Goal: Task Accomplishment & Management: Use online tool/utility

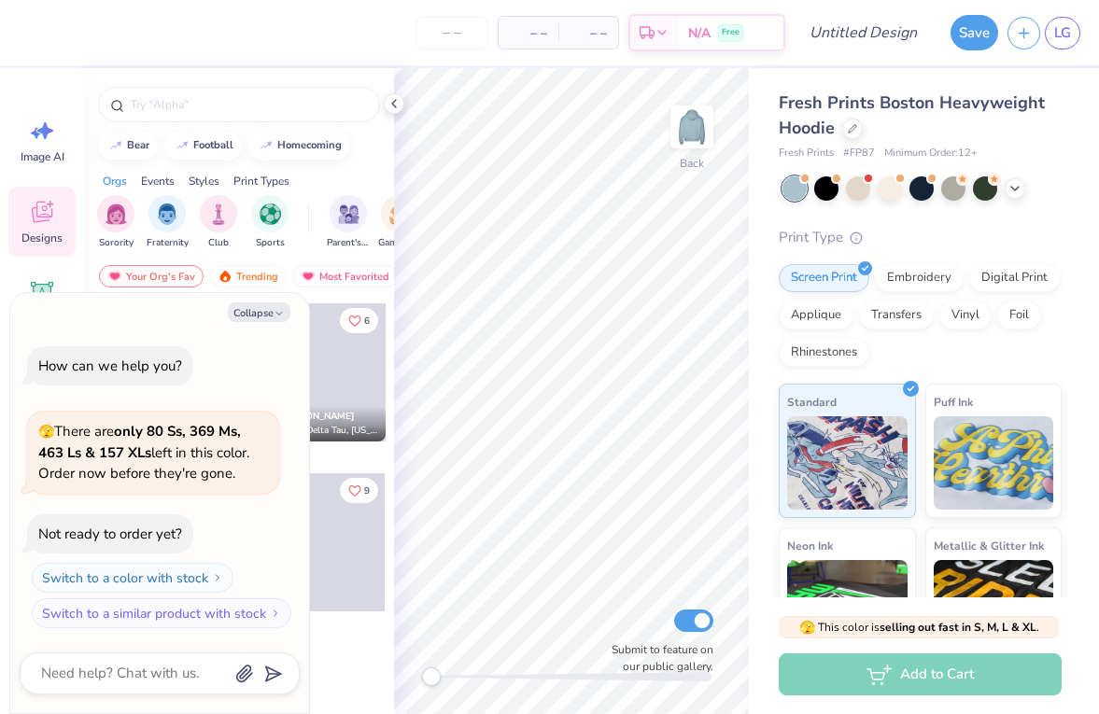
click at [1023, 198] on div at bounding box center [922, 189] width 279 height 24
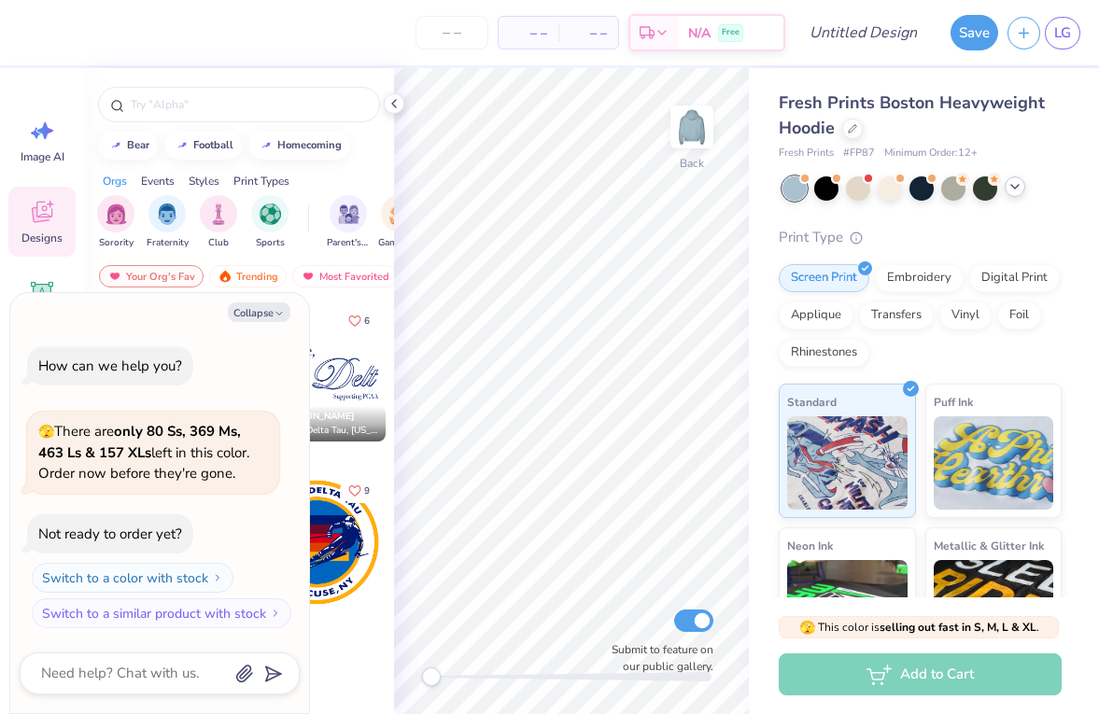
click at [1016, 193] on icon at bounding box center [1015, 186] width 15 height 15
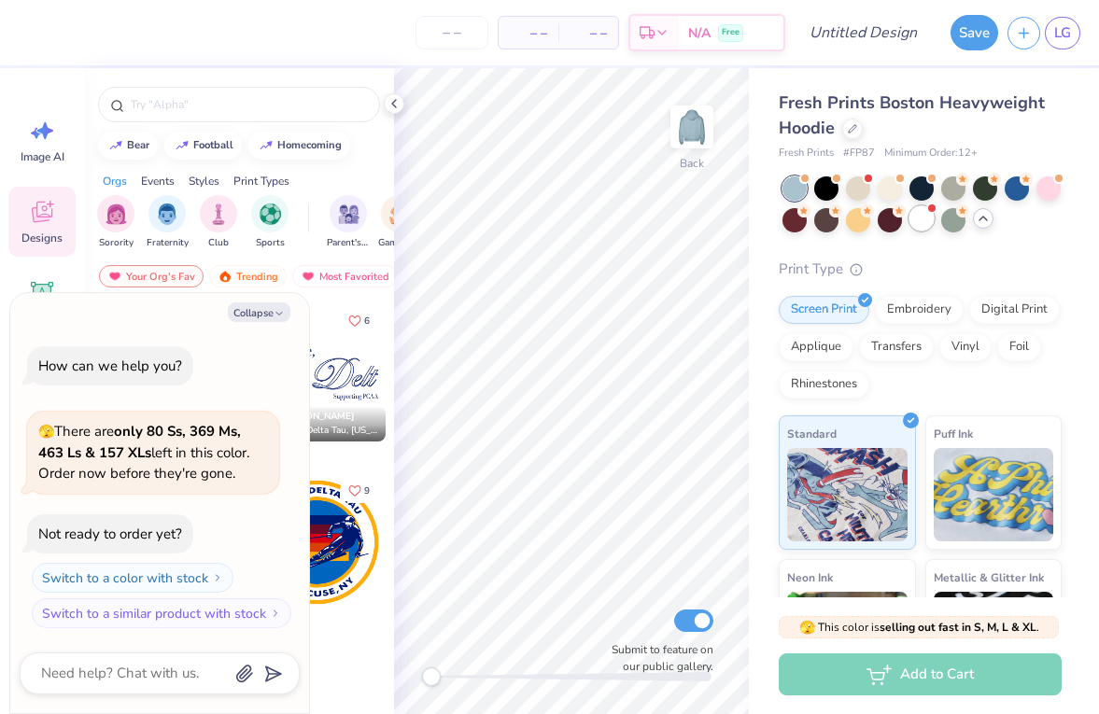
click at [916, 221] on div at bounding box center [922, 218] width 24 height 24
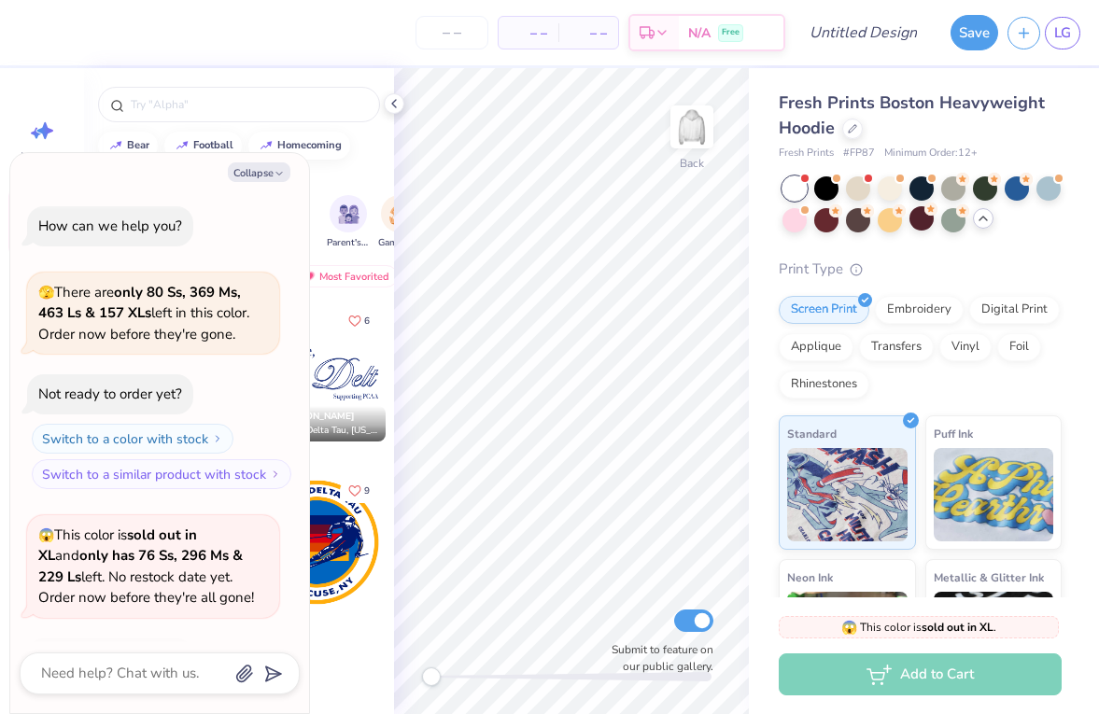
scroll to position [124, 0]
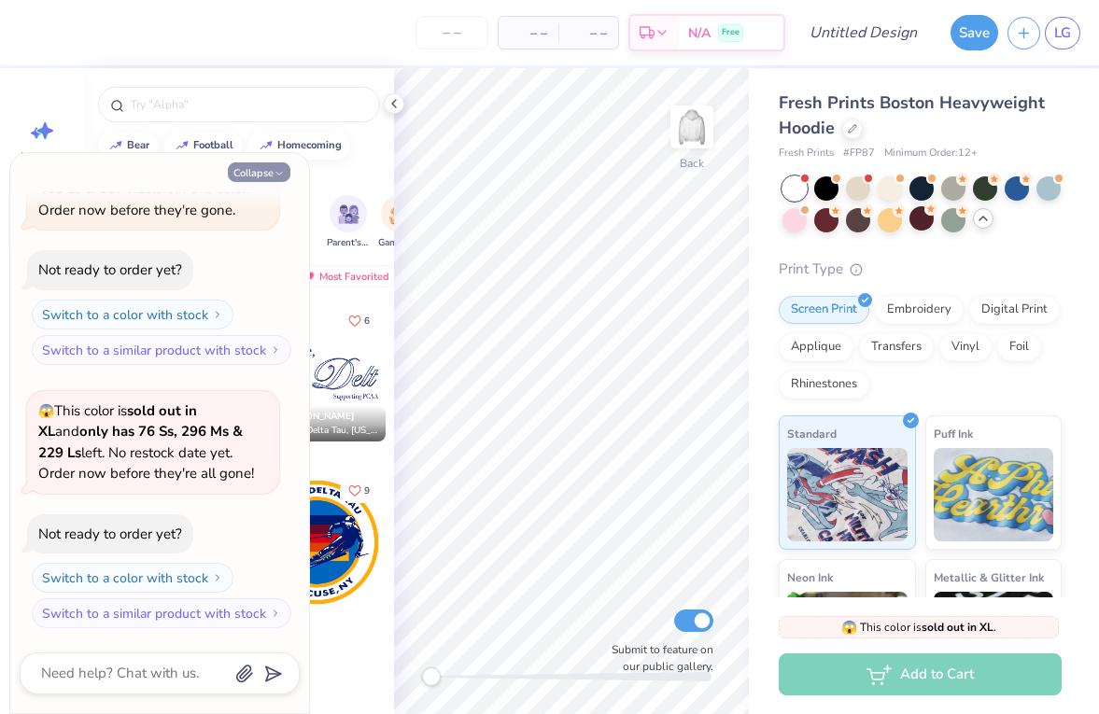
click at [264, 174] on button "Collapse" at bounding box center [259, 172] width 63 height 20
type textarea "x"
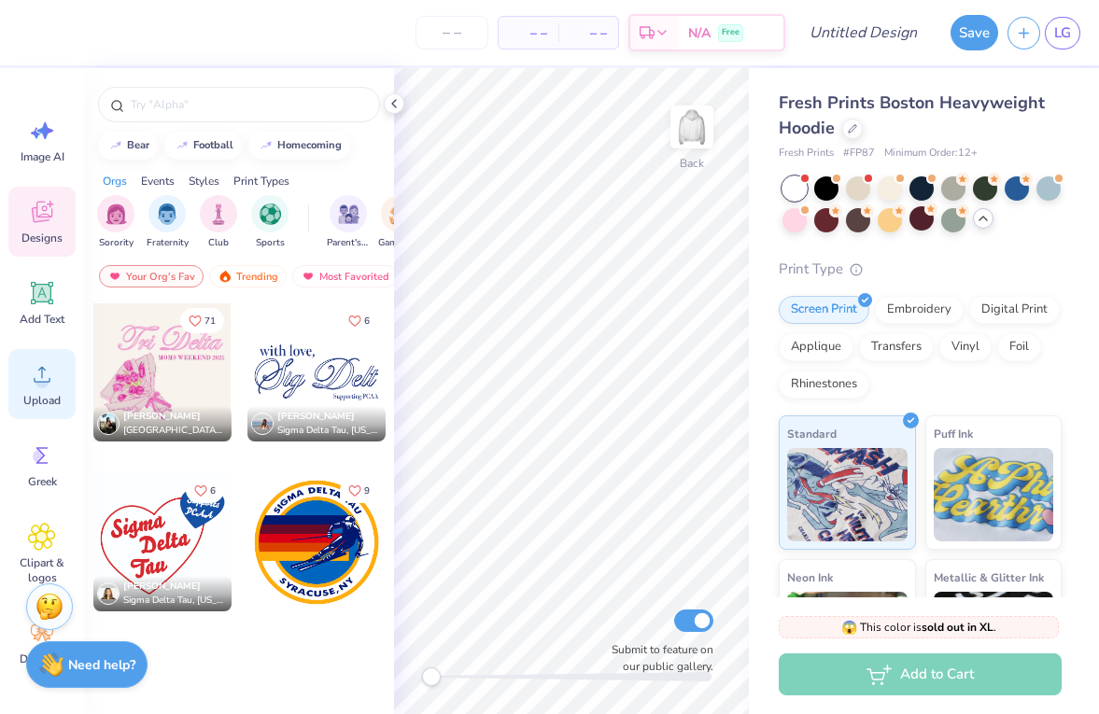
click at [39, 408] on div "Upload" at bounding box center [41, 384] width 67 height 70
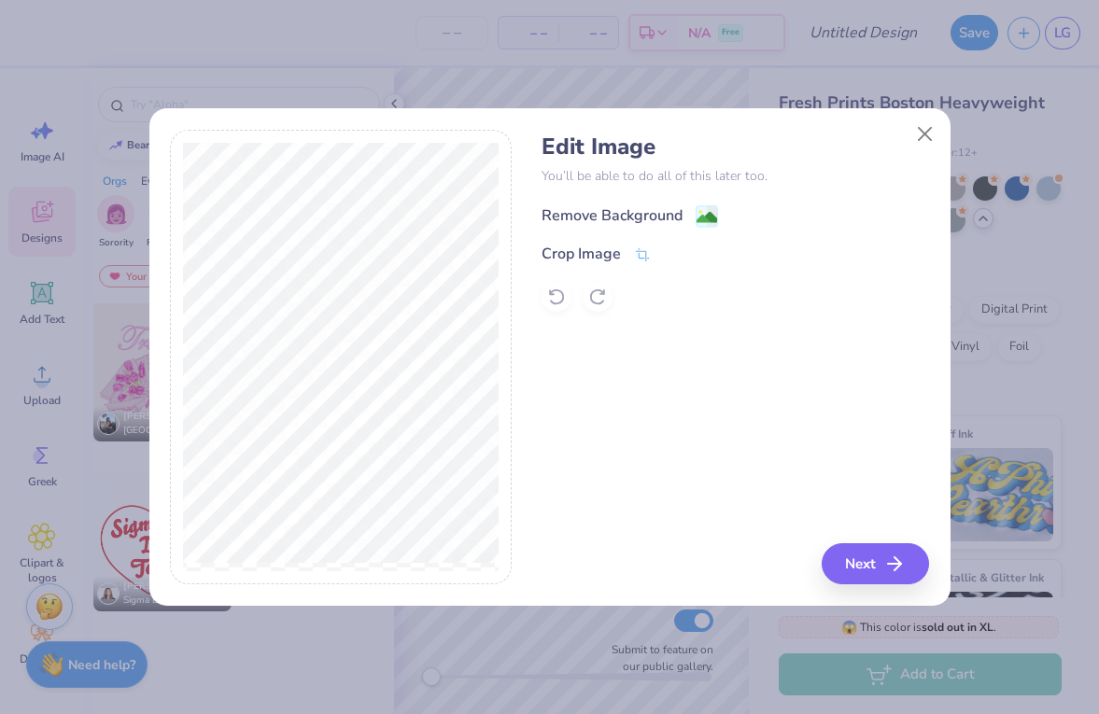
click at [704, 219] on image at bounding box center [707, 217] width 21 height 21
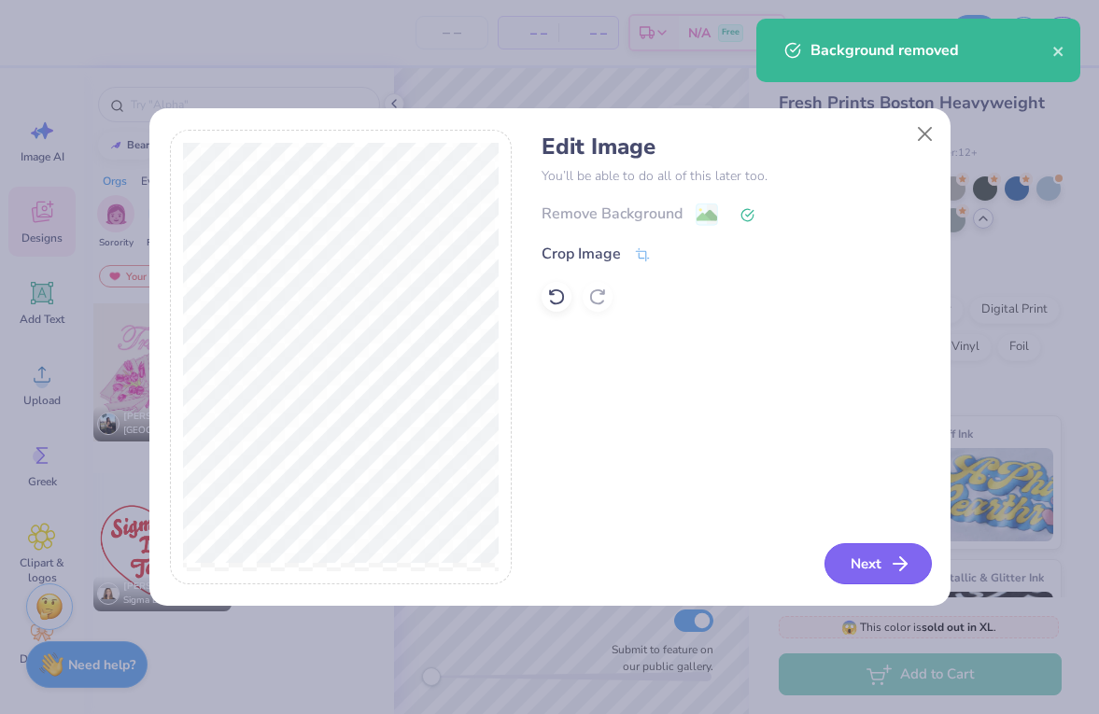
click at [865, 574] on button "Next" at bounding box center [878, 564] width 107 height 41
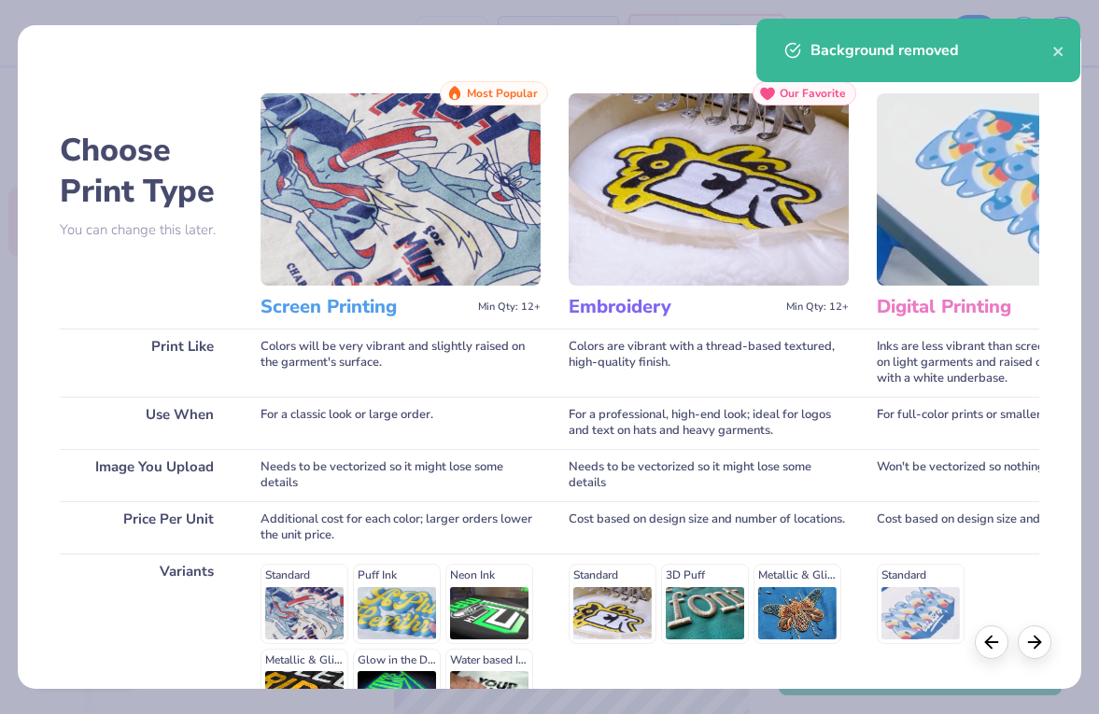
scroll to position [217, 0]
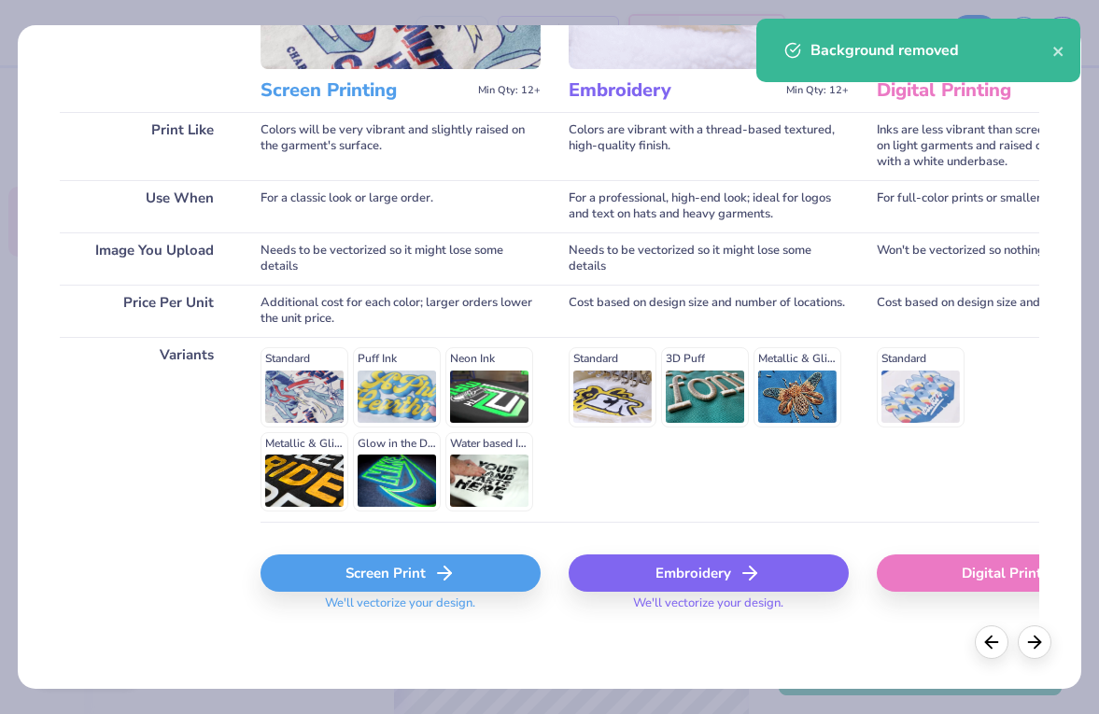
click at [356, 579] on div "Screen Print" at bounding box center [401, 573] width 280 height 37
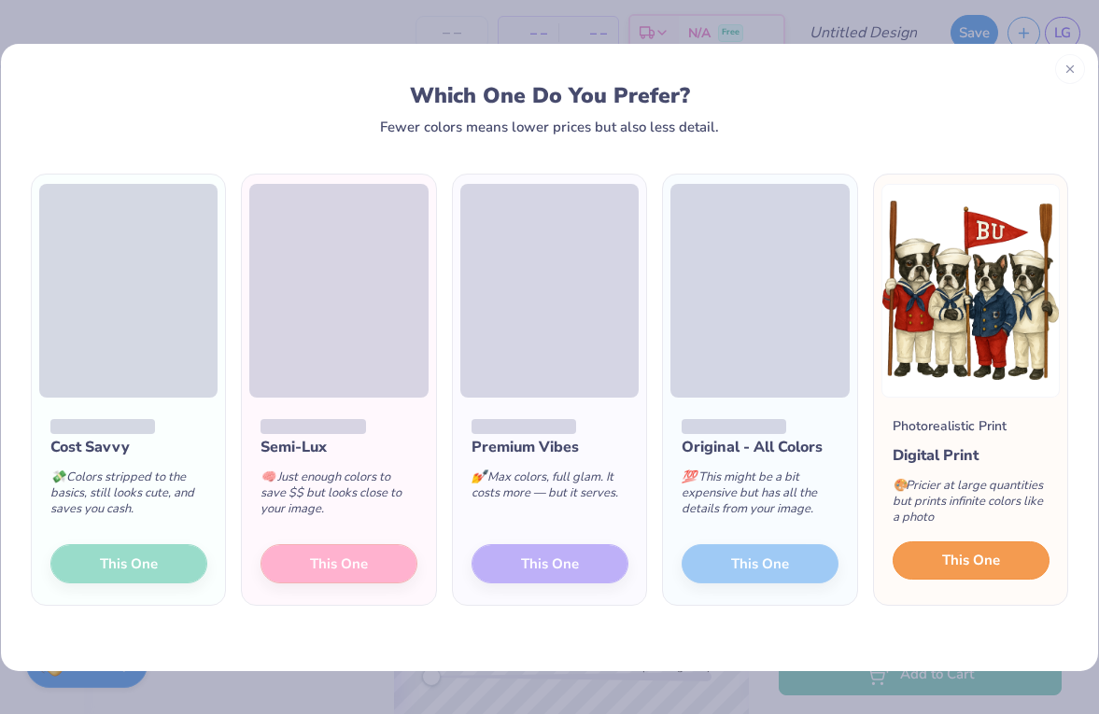
click at [961, 559] on span "This One" at bounding box center [971, 560] width 58 height 21
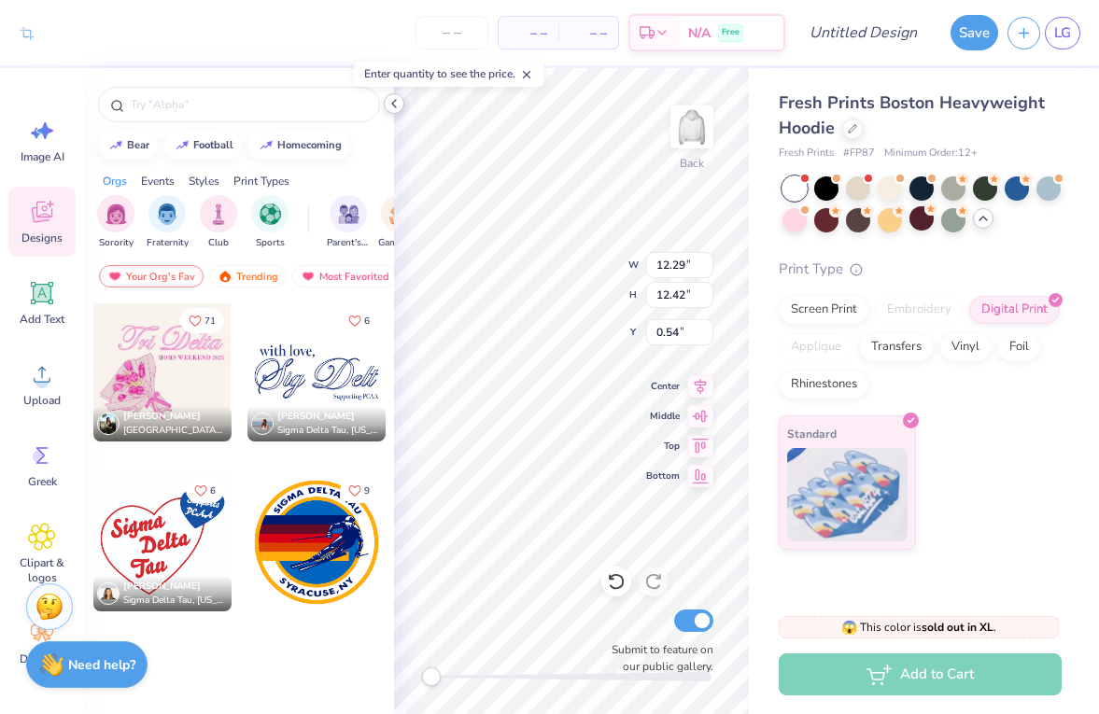
click at [395, 94] on div at bounding box center [394, 103] width 21 height 21
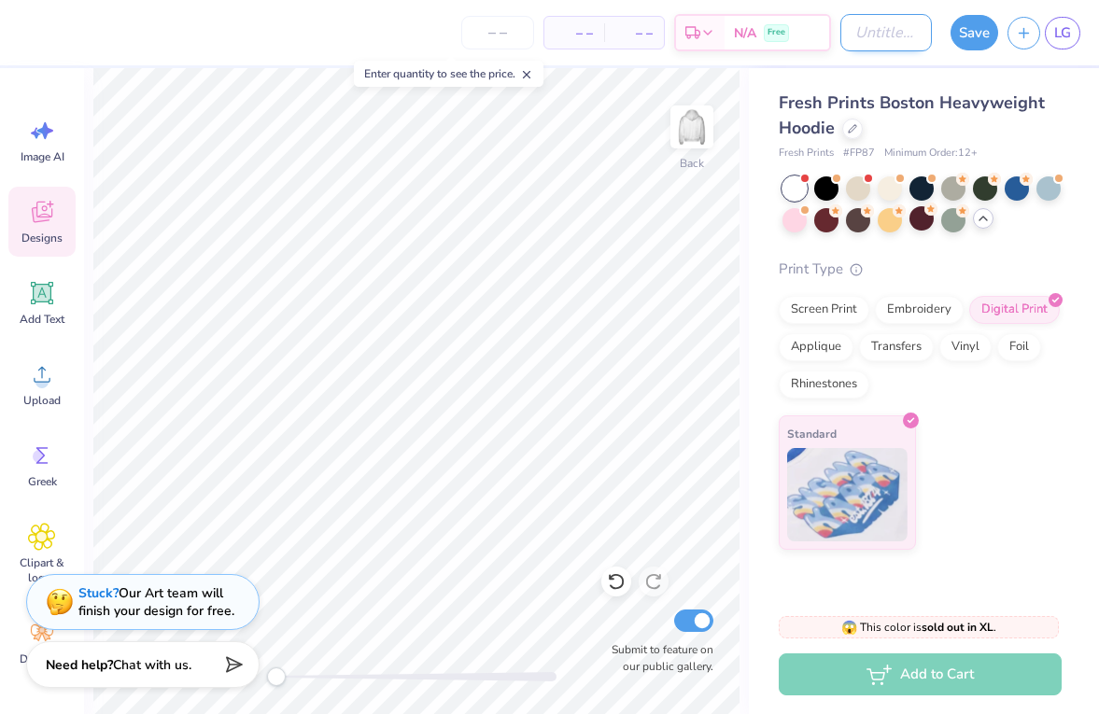
click at [901, 34] on input "Design Title" at bounding box center [886, 32] width 92 height 37
type input "bu rowing"
click at [989, 37] on button "Save" at bounding box center [975, 29] width 48 height 35
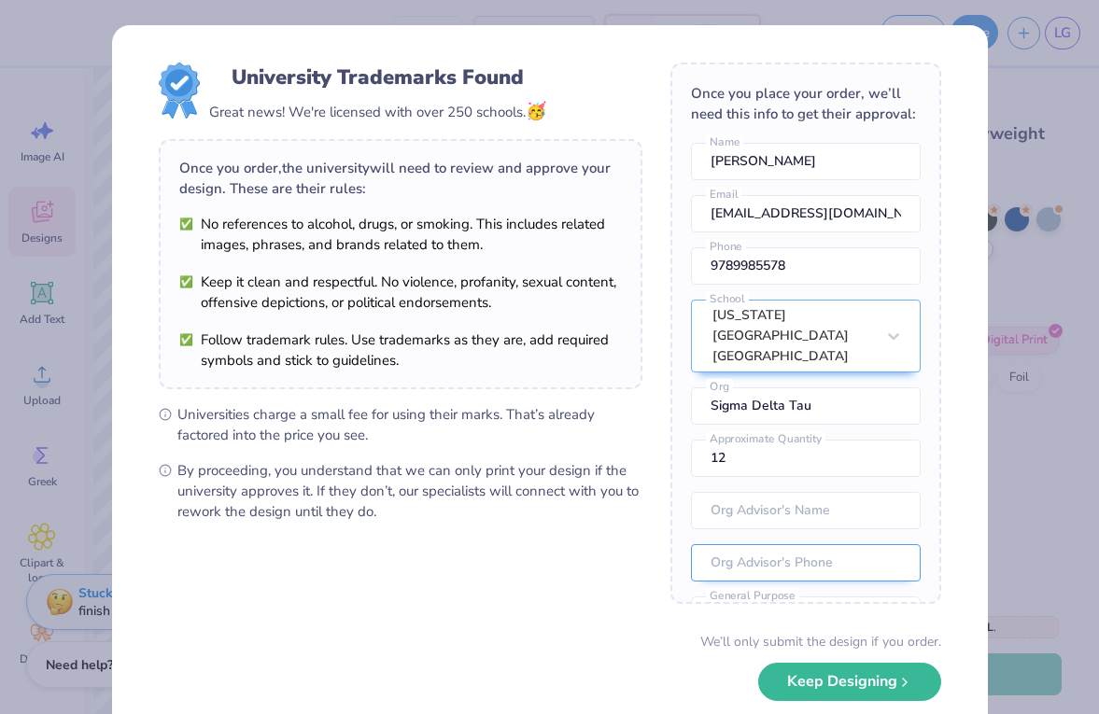
scroll to position [82, 0]
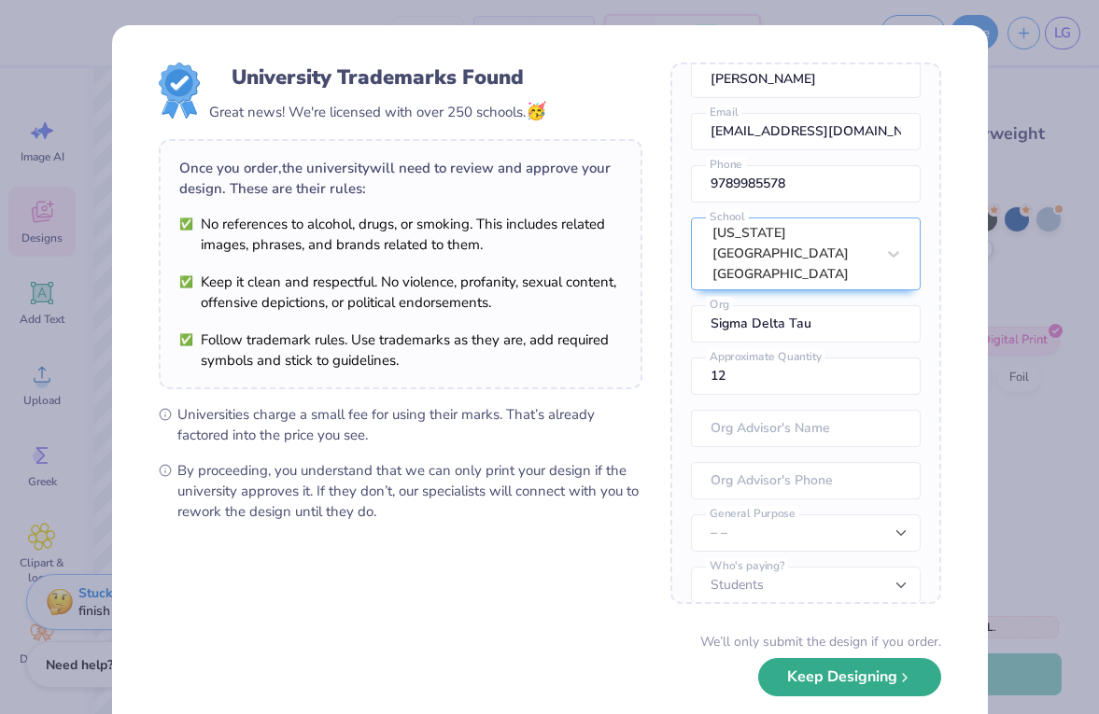
click at [834, 689] on button "Keep Designing" at bounding box center [849, 677] width 183 height 38
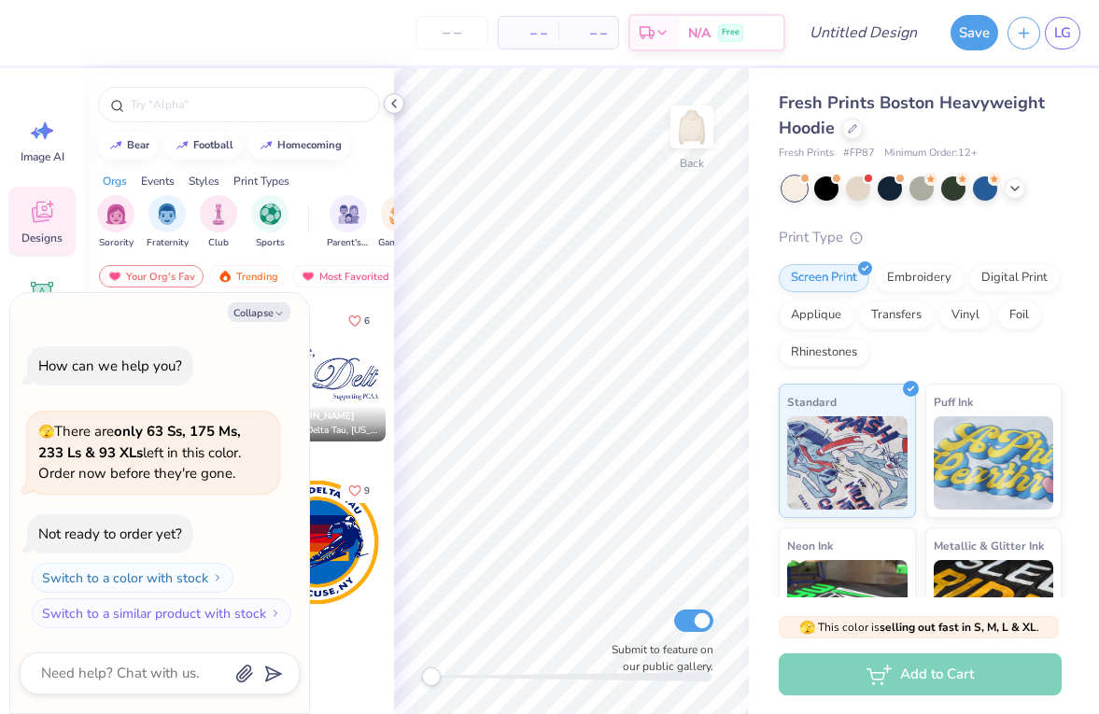
click at [392, 106] on icon at bounding box center [394, 103] width 15 height 15
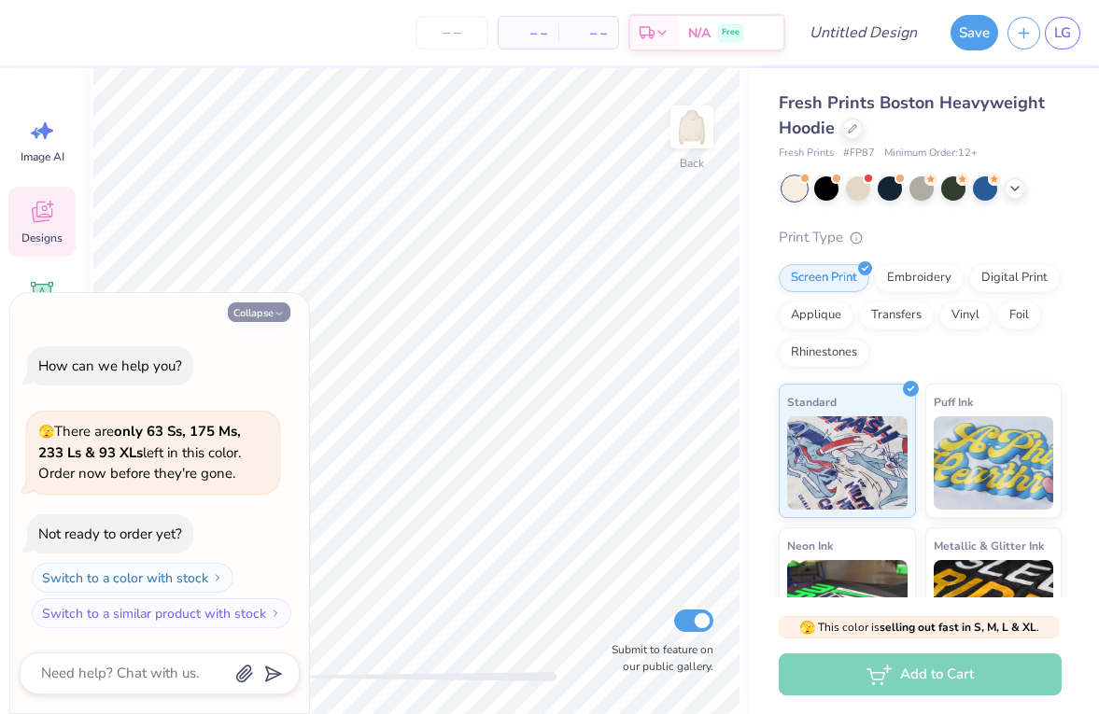
click at [268, 314] on button "Collapse" at bounding box center [259, 313] width 63 height 20
type textarea "x"
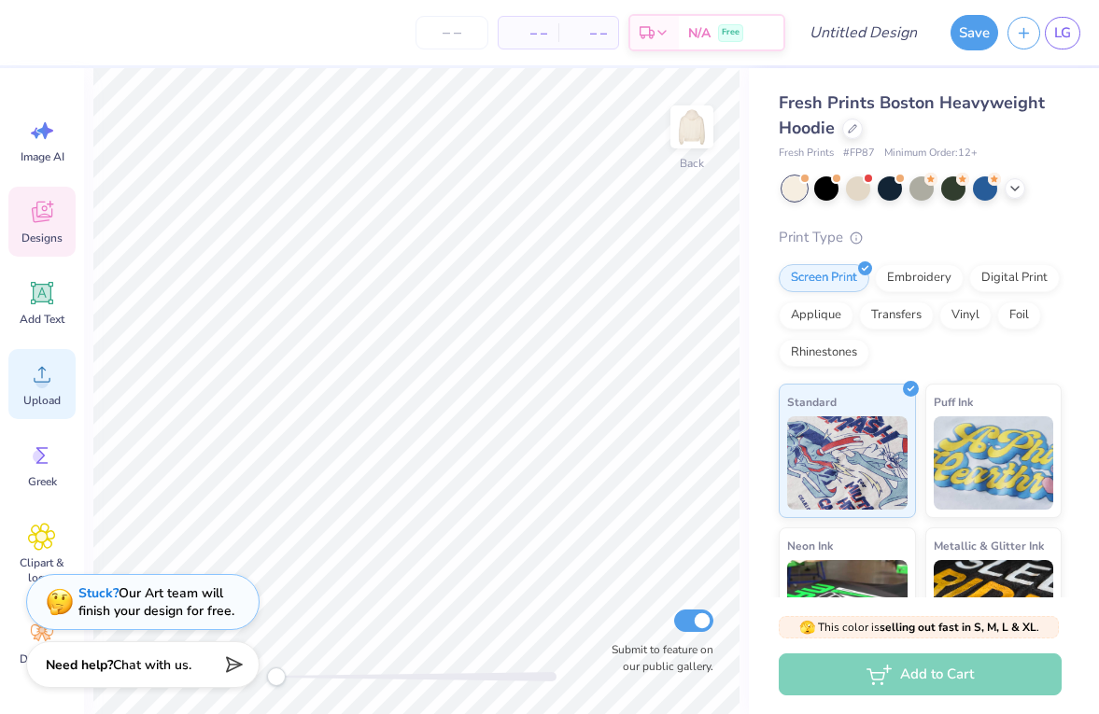
click at [50, 393] on span "Upload" at bounding box center [41, 400] width 37 height 15
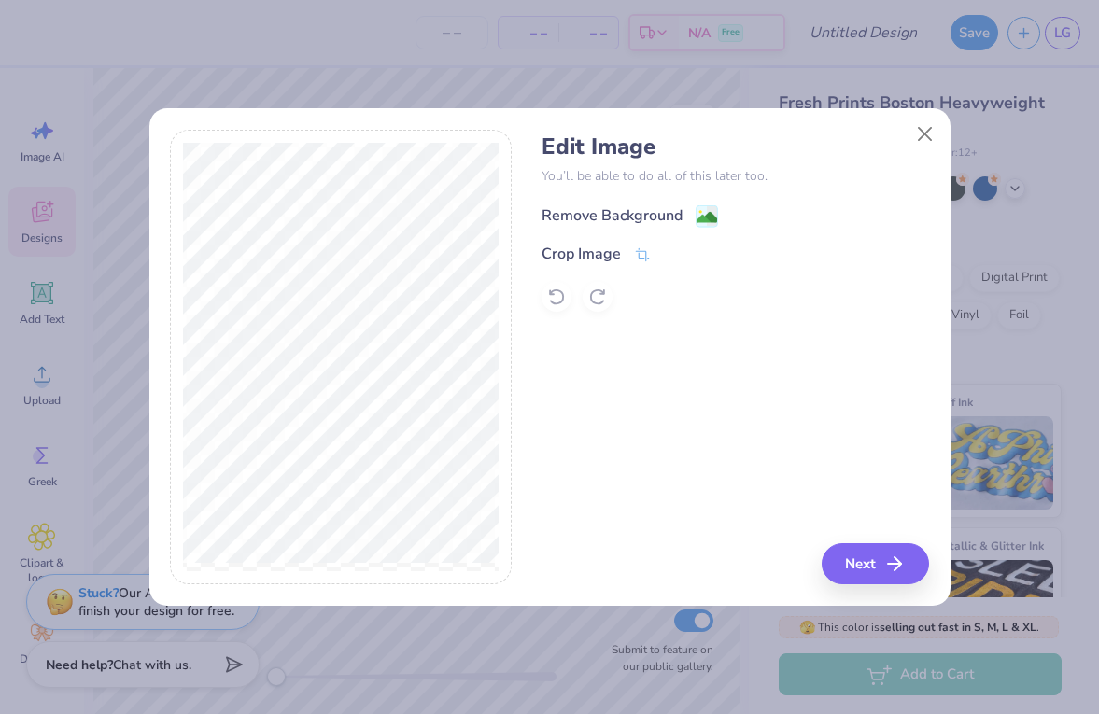
click at [701, 219] on image at bounding box center [707, 217] width 21 height 21
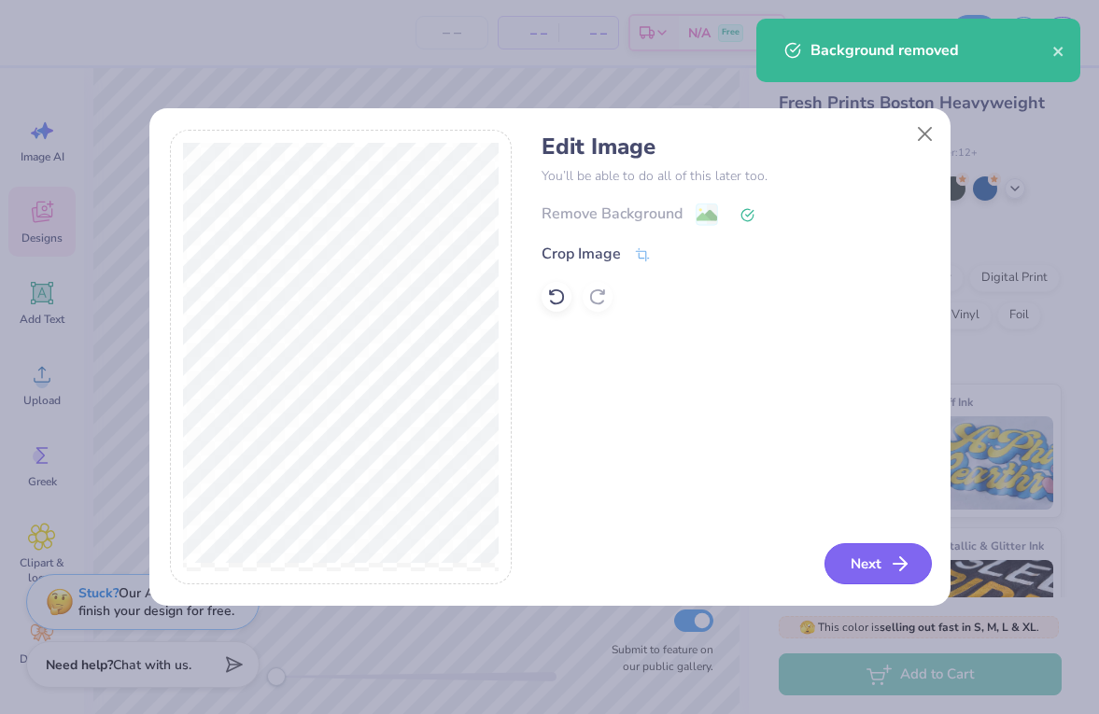
click at [872, 558] on button "Next" at bounding box center [878, 564] width 107 height 41
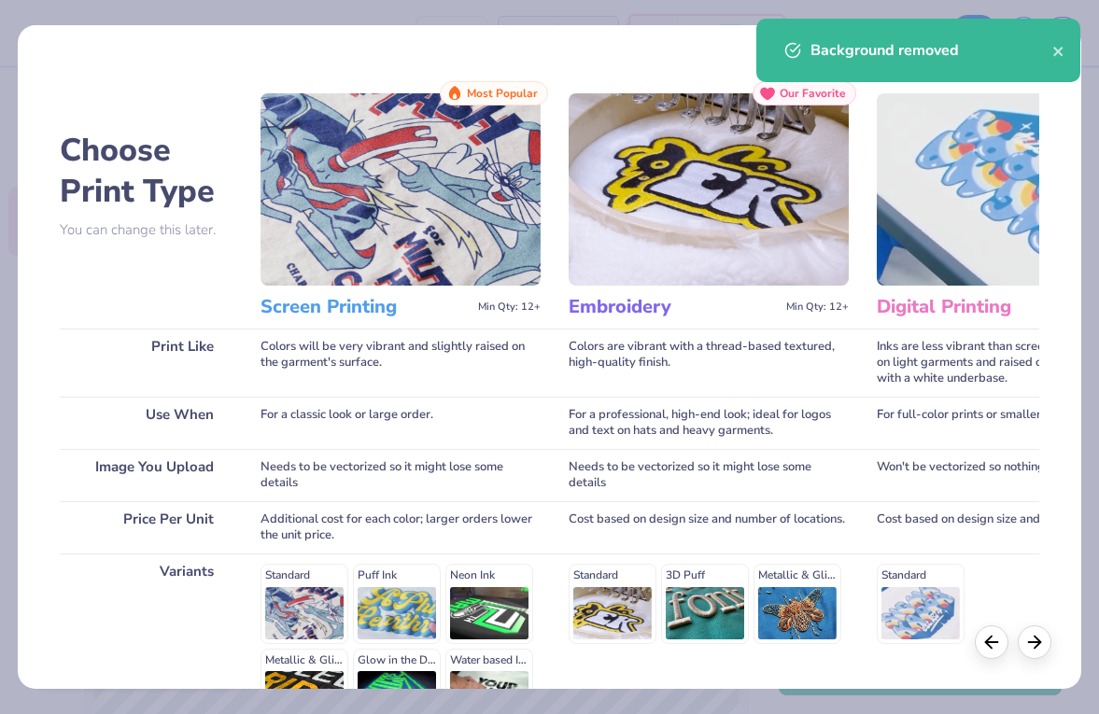
scroll to position [217, 0]
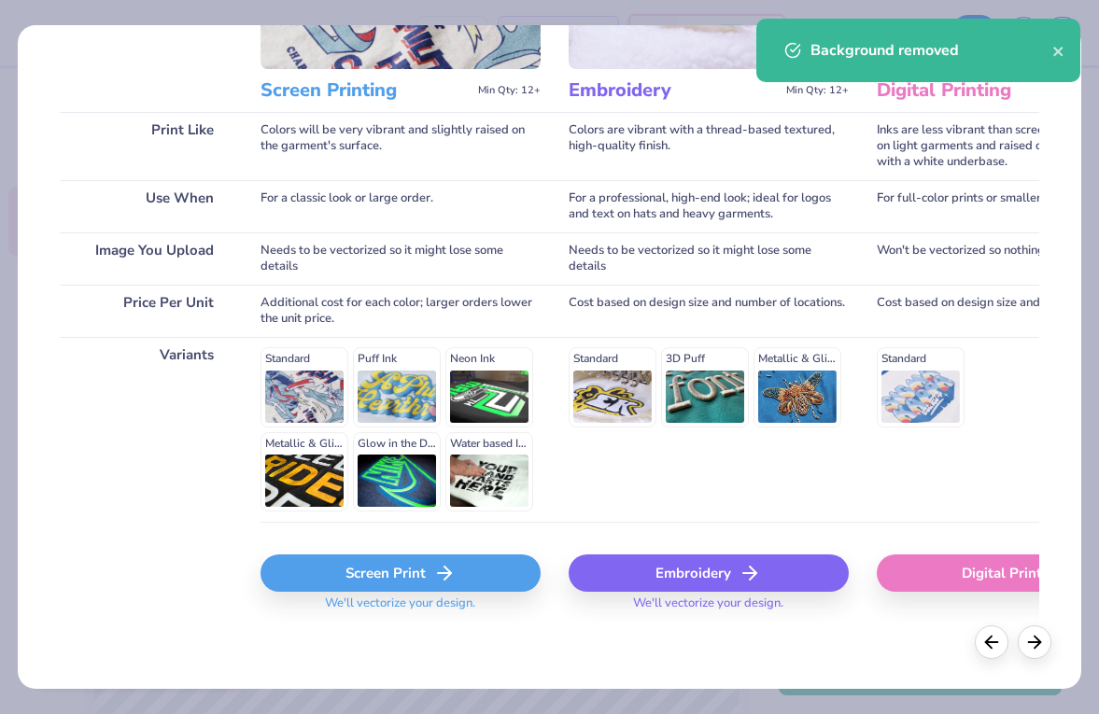
click at [380, 581] on div "Screen Print" at bounding box center [401, 573] width 280 height 37
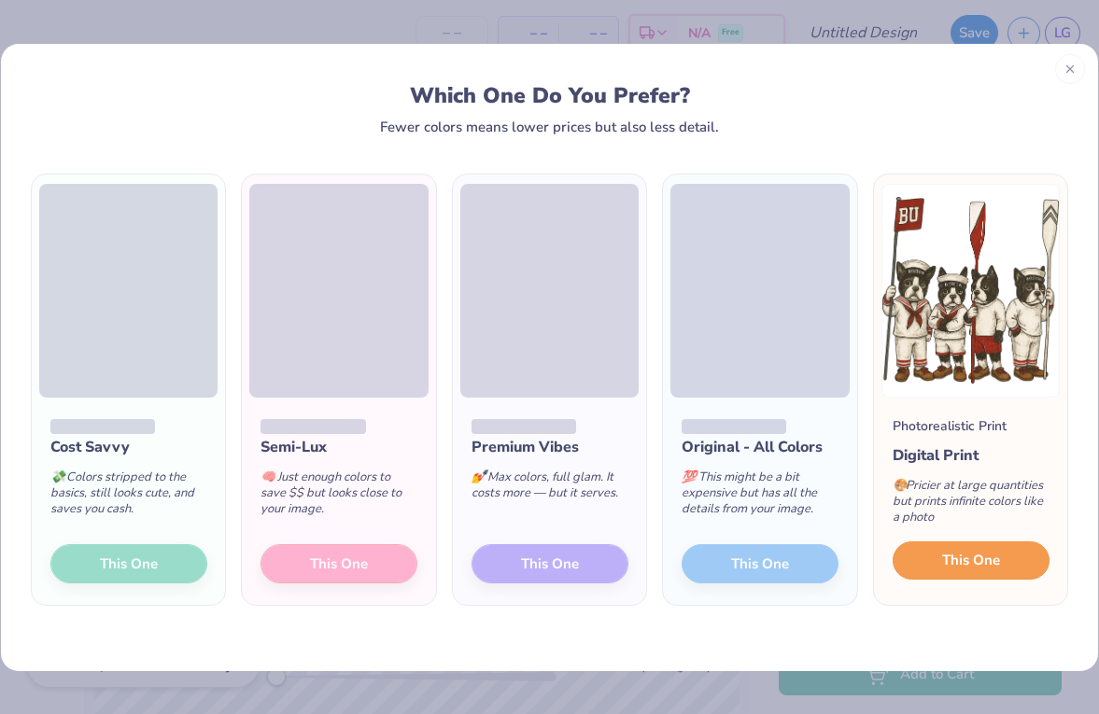
click at [991, 558] on span "This One" at bounding box center [971, 560] width 58 height 21
